Goal: Navigation & Orientation: Find specific page/section

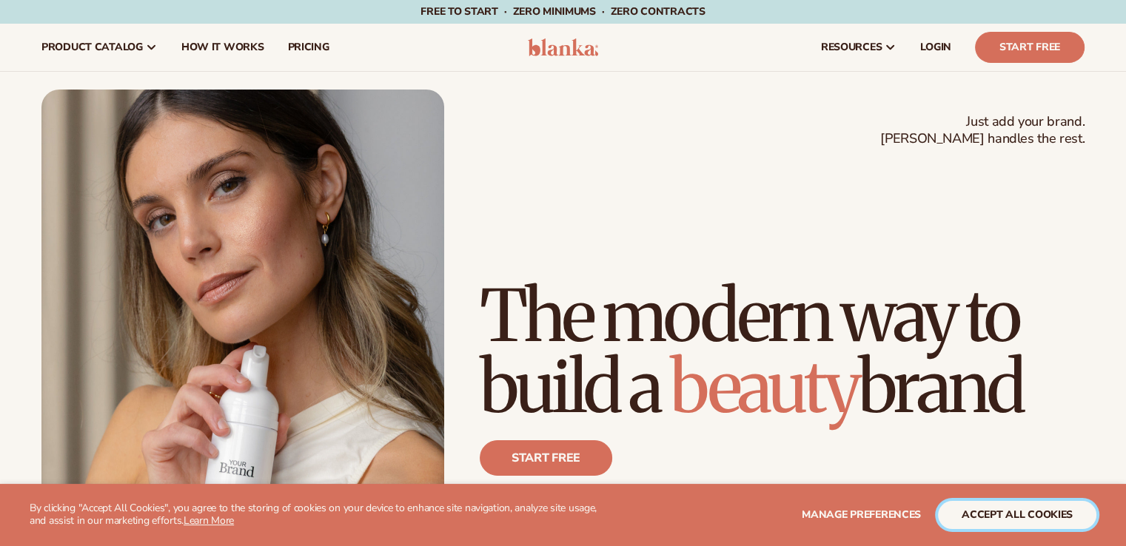
click at [993, 503] on button "accept all cookies" at bounding box center [1017, 515] width 158 height 28
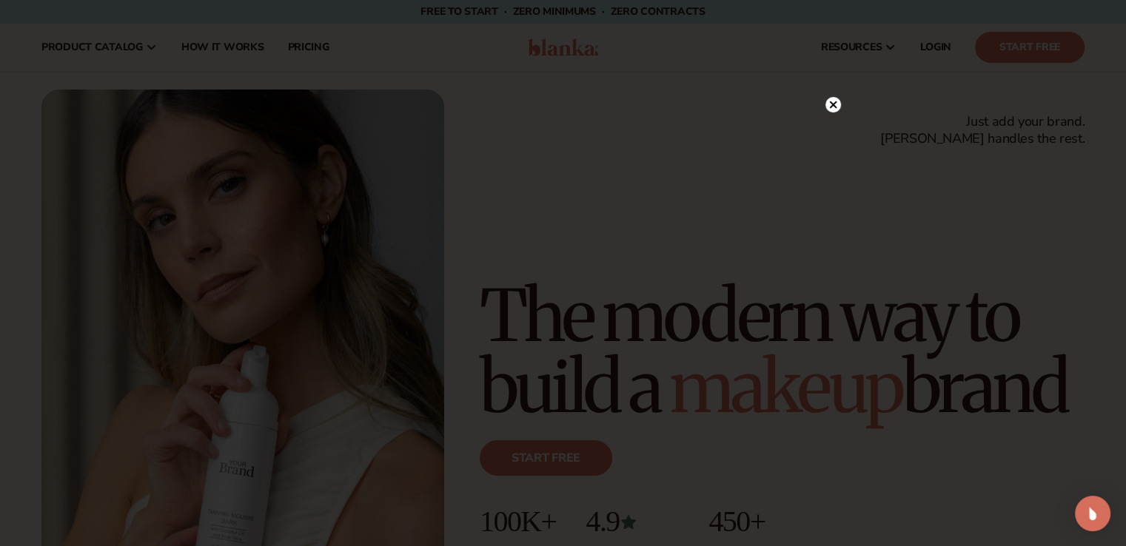
click at [836, 95] on div at bounding box center [833, 104] width 16 height 26
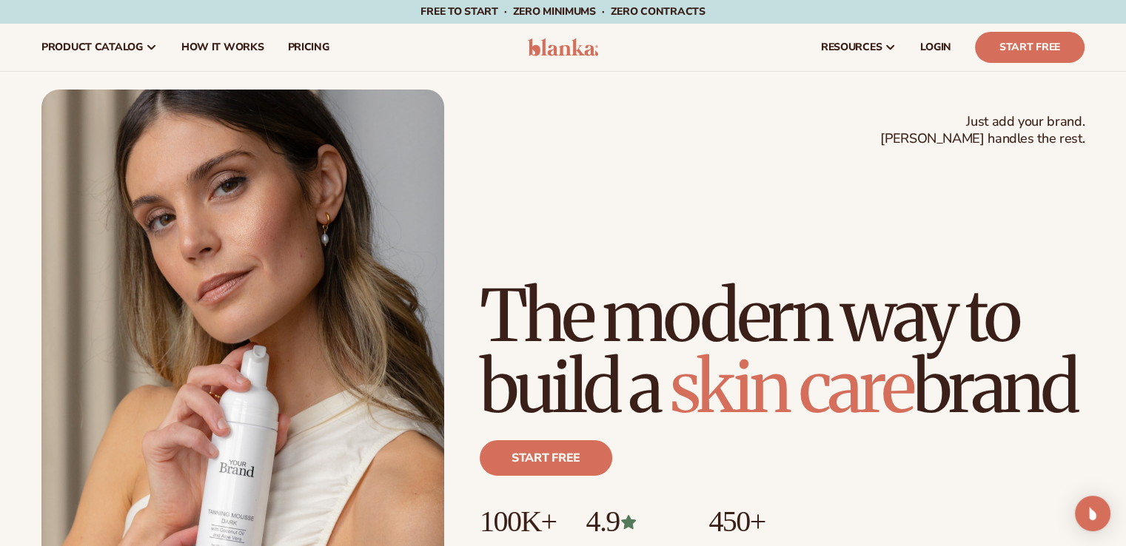
scroll to position [477, 0]
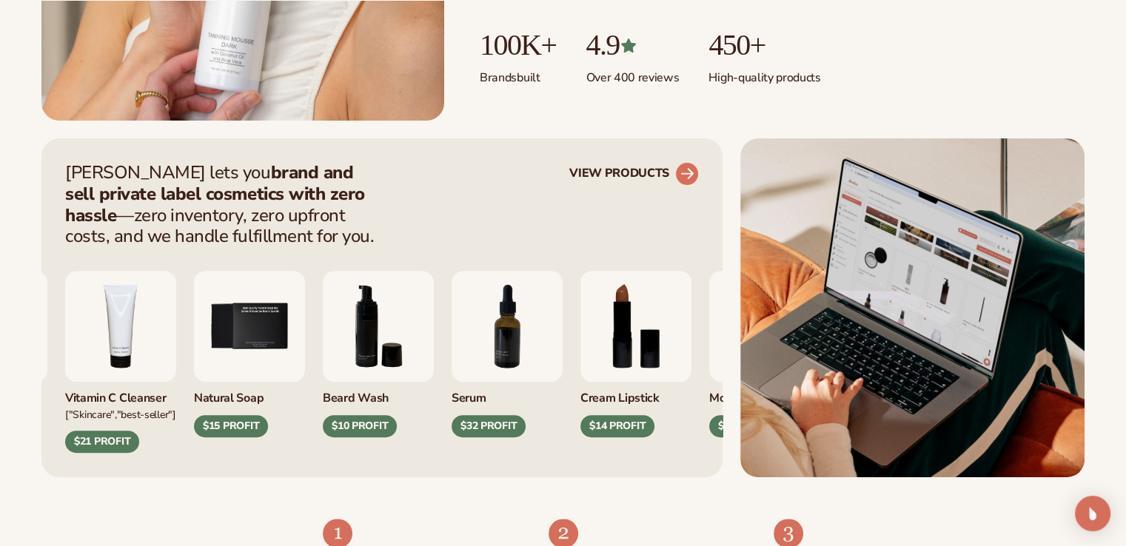
click at [689, 175] on circle at bounding box center [687, 174] width 33 height 33
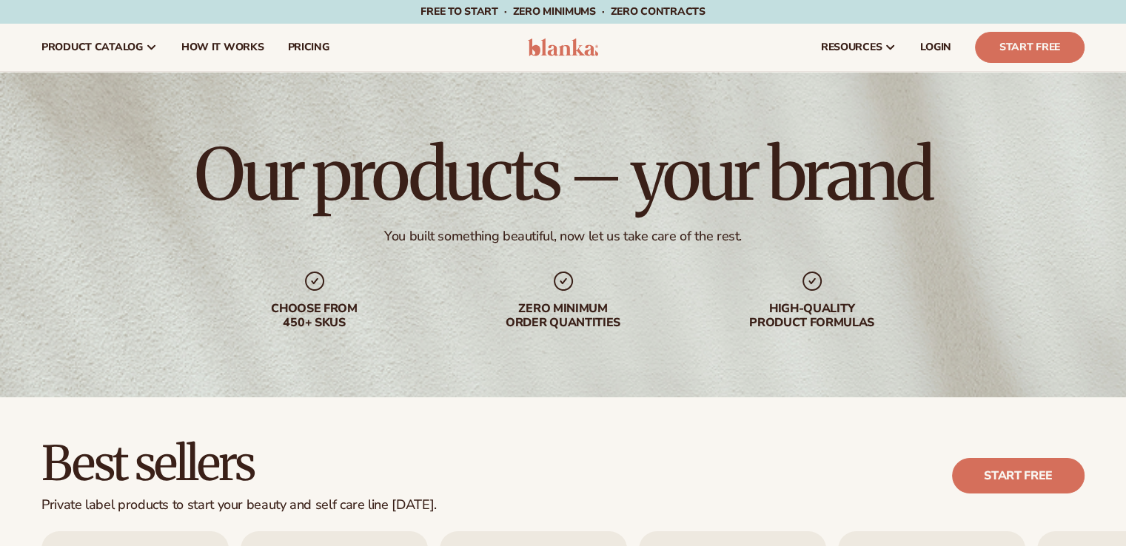
scroll to position [477, 0]
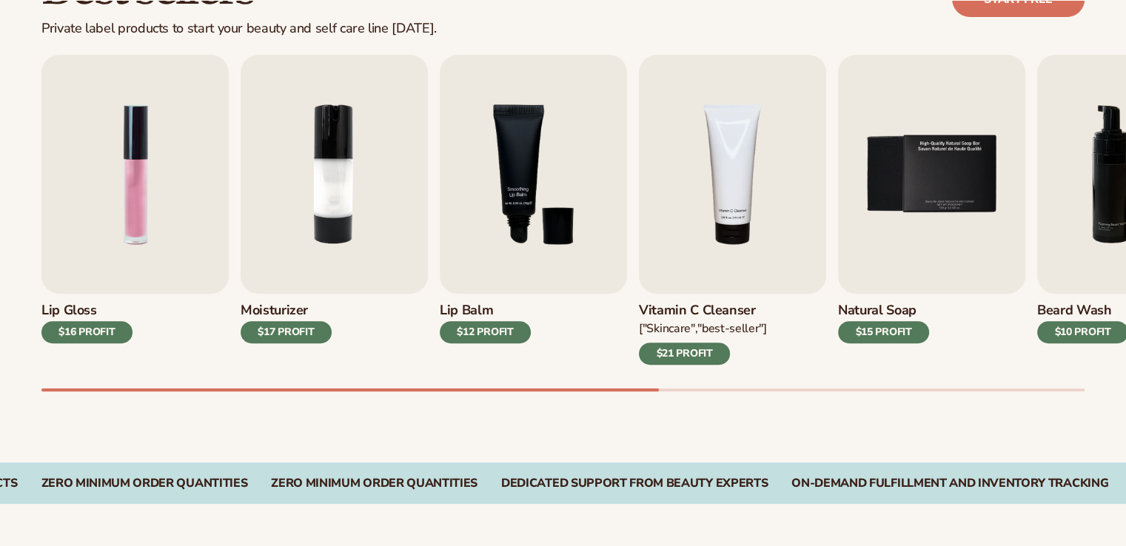
click at [742, 387] on div "Lip Gloss $16 PROFIT Moisturizer $17 PROFIT [MEDICAL_DATA]" at bounding box center [583, 223] width 1084 height 337
